Goal: Answer question/provide support: Share knowledge or assist other users

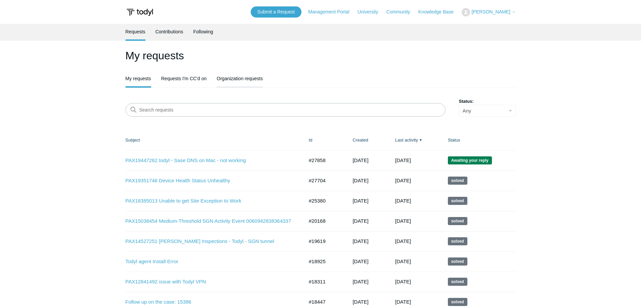
click at [227, 81] on link "Organization requests" at bounding box center [240, 78] width 46 height 14
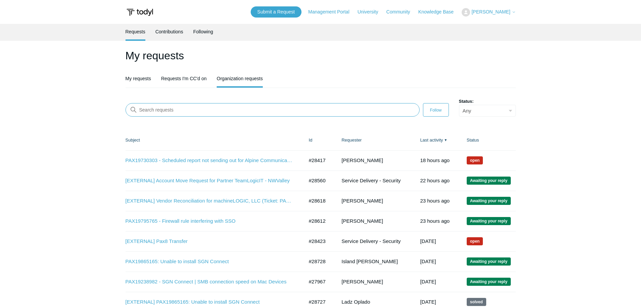
click at [212, 106] on input "Search requests" at bounding box center [273, 109] width 294 height 13
paste input "28029"
type input "28029"
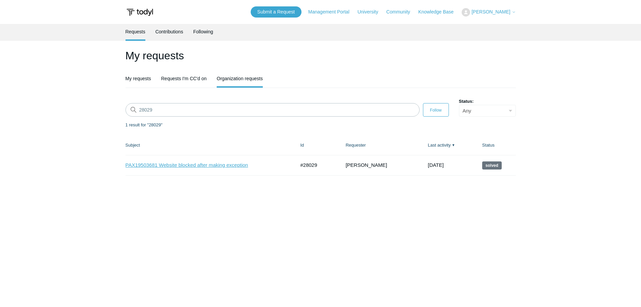
click at [168, 166] on link "PAX19503681 Website blocked after making exception" at bounding box center [206, 165] width 160 height 8
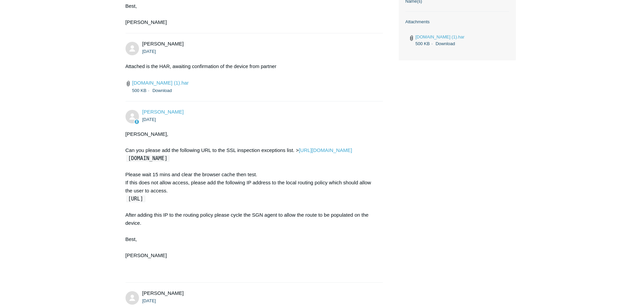
scroll to position [503, 0]
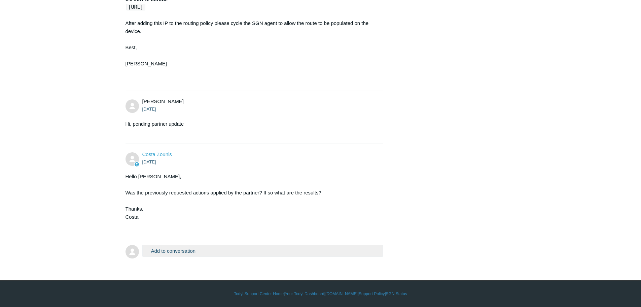
click at [181, 247] on button "Add to conversation" at bounding box center [262, 251] width 241 height 12
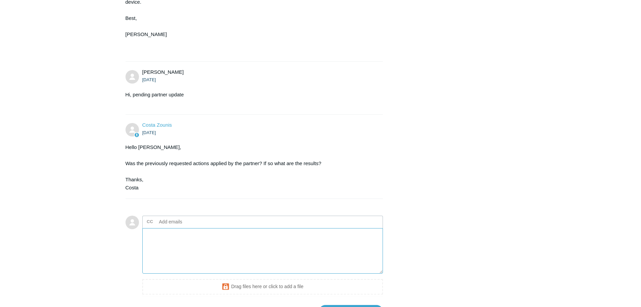
scroll to position [536, 0]
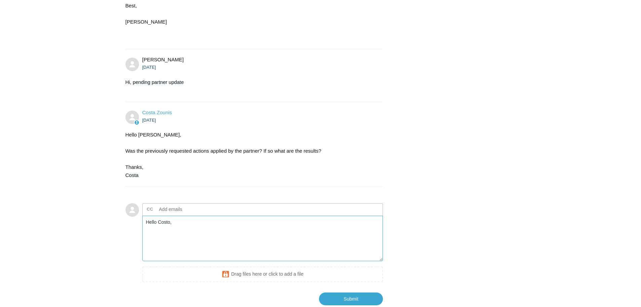
paste textarea "28029"
paste textarea "The issue of the website being blocked by Todyl has come back."
paste textarea "Company is seeing that website is once again being blocked, despite adding SSL …"
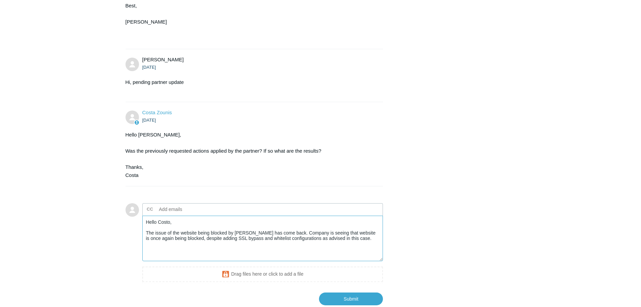
click at [358, 246] on textarea "Hello Costo, The issue of the website being blocked by Todyl has come back. Com…" at bounding box center [262, 237] width 241 height 45
paste textarea "New SGN and HAR logs uploaded whilst SSL and URL configurations are active: htt…"
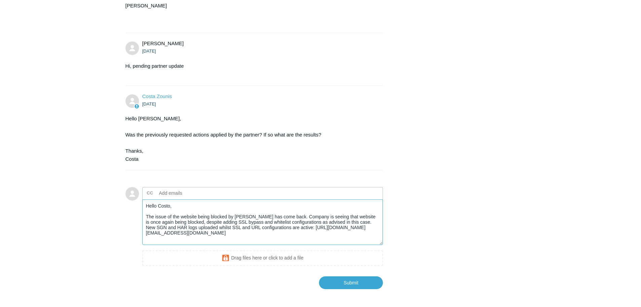
scroll to position [570, 0]
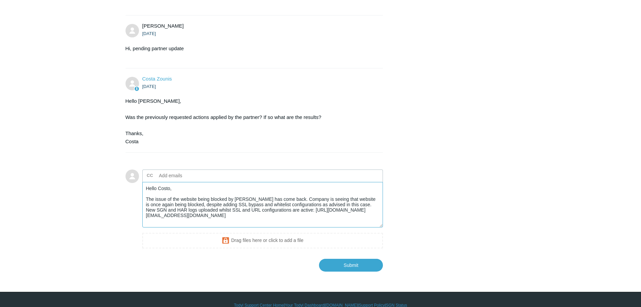
drag, startPoint x: 239, startPoint y: 230, endPoint x: 86, endPoint y: 193, distance: 158.0
click at [283, 213] on textarea "Hello Costo, The issue of the website being blocked by Todyl has come back. Com…" at bounding box center [262, 204] width 241 height 45
drag, startPoint x: 281, startPoint y: 217, endPoint x: 128, endPoint y: 207, distance: 153.8
click at [128, 207] on form "Add to conversation CC Add emails Hello Costo, The issue of the website being b…" at bounding box center [255, 215] width 258 height 112
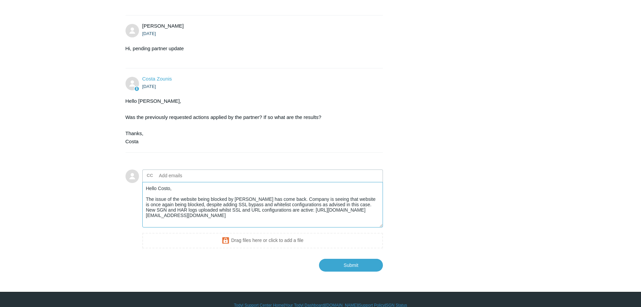
paste textarea "he website blocking issue with Todyl has reappeared. Despite the previously imp…"
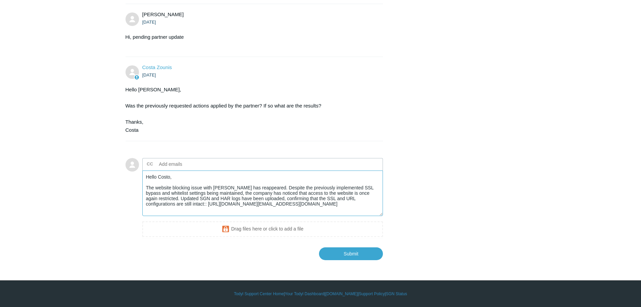
scroll to position [589, 0]
click at [252, 214] on textarea "Hello Costo, The website blocking issue with Todyl has reappeared. Despite the …" at bounding box center [262, 192] width 241 height 45
paste textarea "--Steps to Reproduce: Navigate to https://funeral-notices.co.uk > URL Blocked"
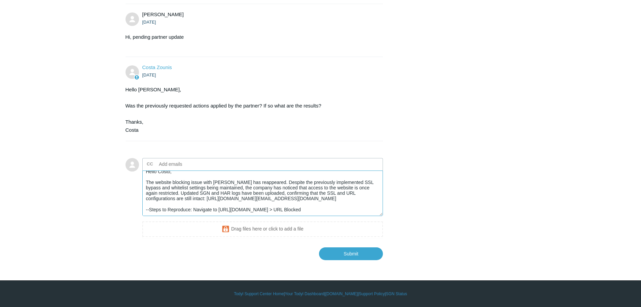
drag, startPoint x: 321, startPoint y: 203, endPoint x: 112, endPoint y: 206, distance: 209.1
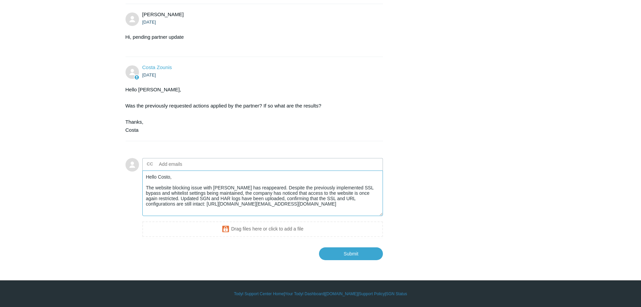
scroll to position [16, 0]
click at [245, 200] on textarea "Hello Costo, The website blocking issue with Todyl has reappeared. Despite the …" at bounding box center [262, 192] width 241 height 45
type textarea "Hello Costo, The website blocking issue with Todyl has reappeared. Despite the …"
click at [345, 255] on input "Submit" at bounding box center [351, 252] width 64 height 13
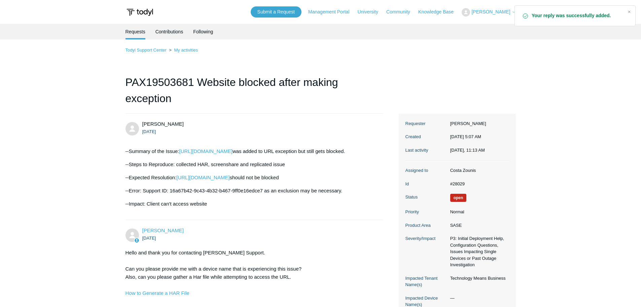
click at [457, 187] on dd "#28029" at bounding box center [478, 183] width 62 height 7
copy dd "28029"
